Goal: Communication & Community: Answer question/provide support

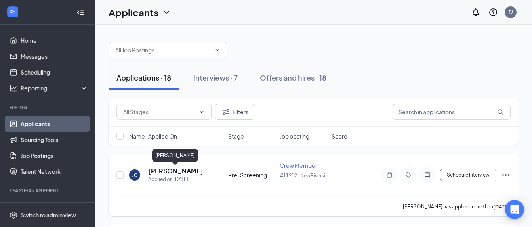
click at [165, 172] on h5 "[PERSON_NAME]" at bounding box center [175, 171] width 55 height 9
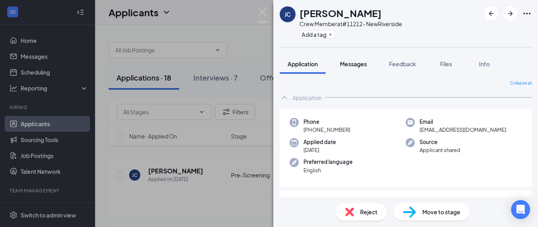
click at [355, 65] on span "Messages" at bounding box center [353, 63] width 27 height 7
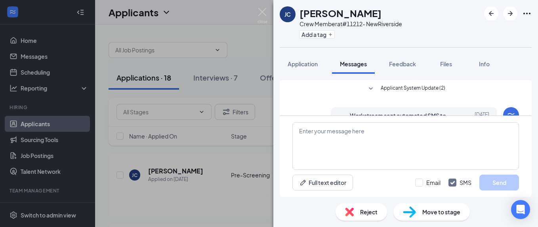
scroll to position [62, 0]
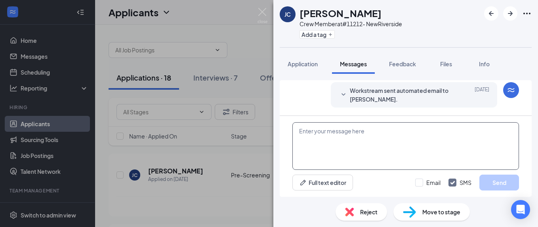
click at [374, 133] on textarea at bounding box center [406, 146] width 227 height 48
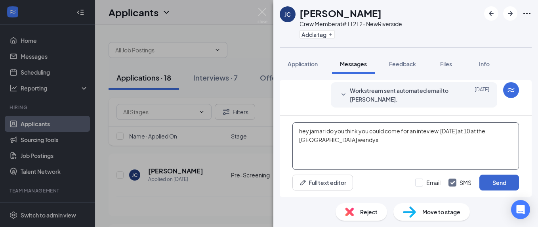
type textarea "hey jamari do you think you could come for an inteview [DATE] at 10 at the [GEO…"
click at [496, 182] on button "Send" at bounding box center [500, 182] width 40 height 16
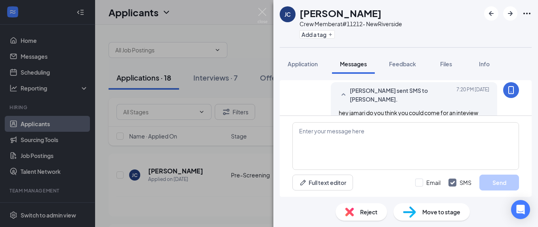
scroll to position [122, 0]
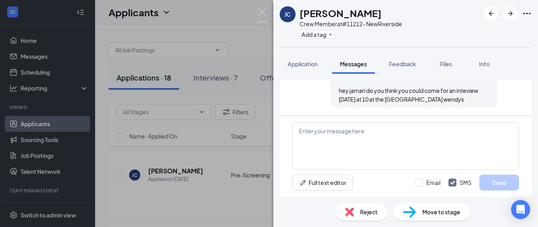
click at [437, 212] on span "Move to stage" at bounding box center [442, 211] width 38 height 9
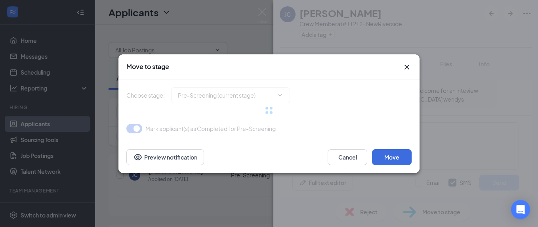
type input "Onsite Interview (next stage)"
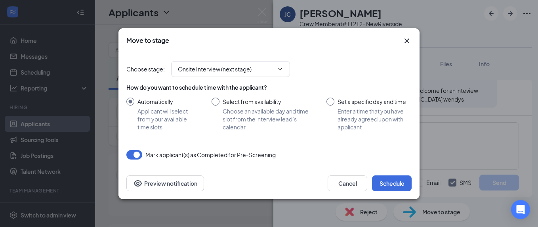
click at [218, 104] on input "Select from availability Choose an available day and time slot from the intervi…" at bounding box center [261, 114] width 99 height 33
radio input "true"
radio input "false"
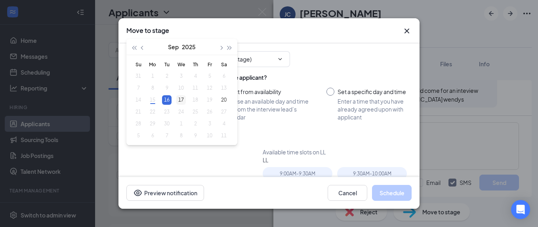
type input "[DATE]"
click at [178, 100] on div "17" at bounding box center [181, 100] width 10 height 10
click at [184, 99] on div "17" at bounding box center [181, 100] width 10 height 10
click at [184, 100] on div "17" at bounding box center [181, 100] width 10 height 10
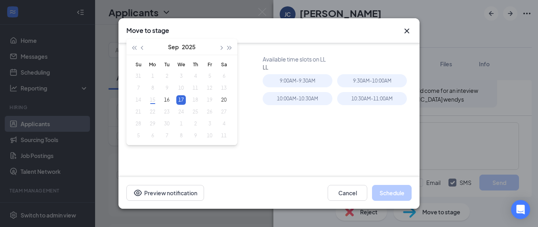
scroll to position [79, 0]
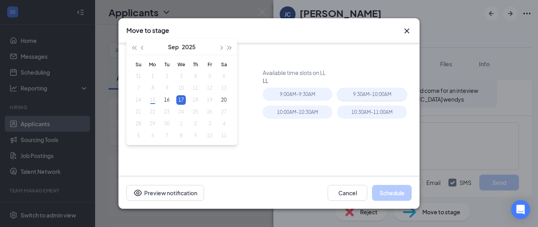
click at [359, 96] on div "9:30AM - 10:00AM" at bounding box center [372, 94] width 70 height 13
click at [394, 193] on button "Schedule" at bounding box center [392, 193] width 40 height 16
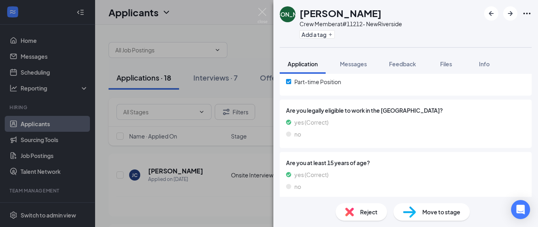
scroll to position [219, 0]
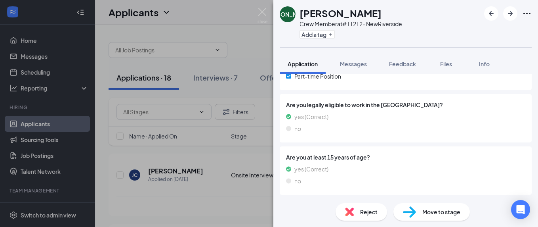
click at [439, 213] on span "Move to stage" at bounding box center [442, 211] width 38 height 9
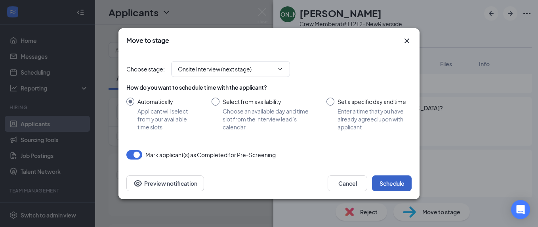
click at [380, 182] on button "Schedule" at bounding box center [392, 183] width 40 height 16
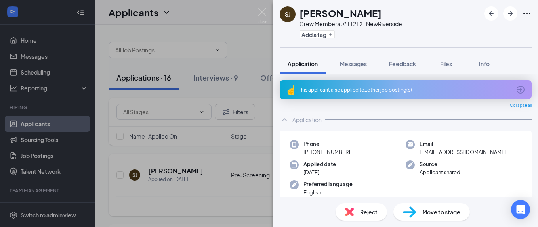
click at [182, 192] on div "[PERSON_NAME] Crew Member at #11212- NewRiverside Add a tag Application Message…" at bounding box center [269, 113] width 538 height 227
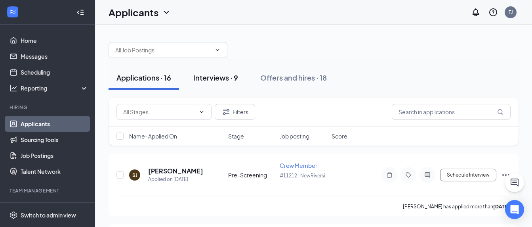
click at [206, 76] on div "Interviews · 9" at bounding box center [215, 78] width 45 height 10
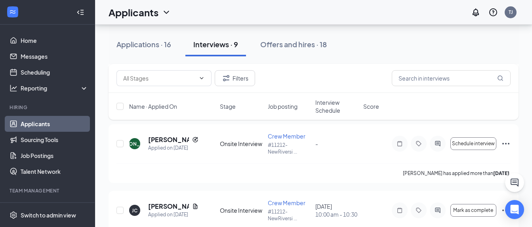
scroll to position [238, 0]
